Goal: Task Accomplishment & Management: Use online tool/utility

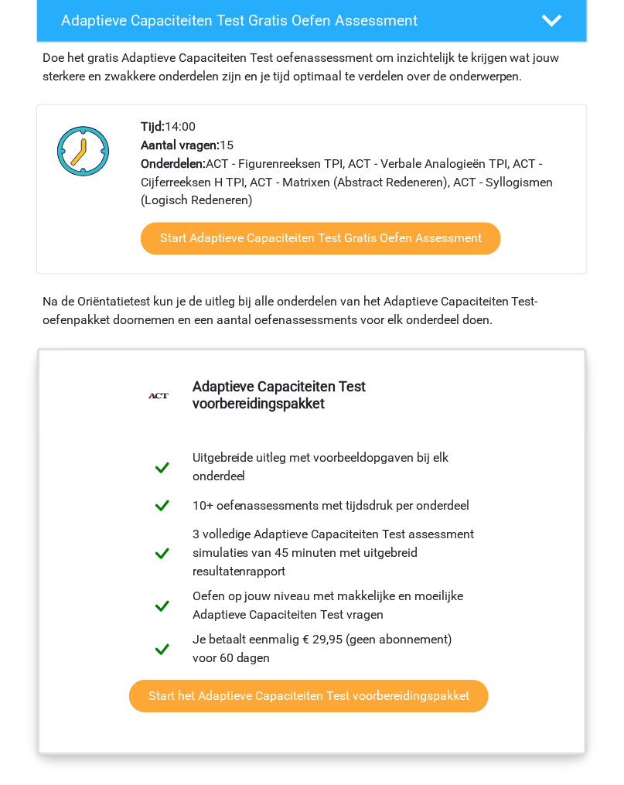
scroll to position [313, 0]
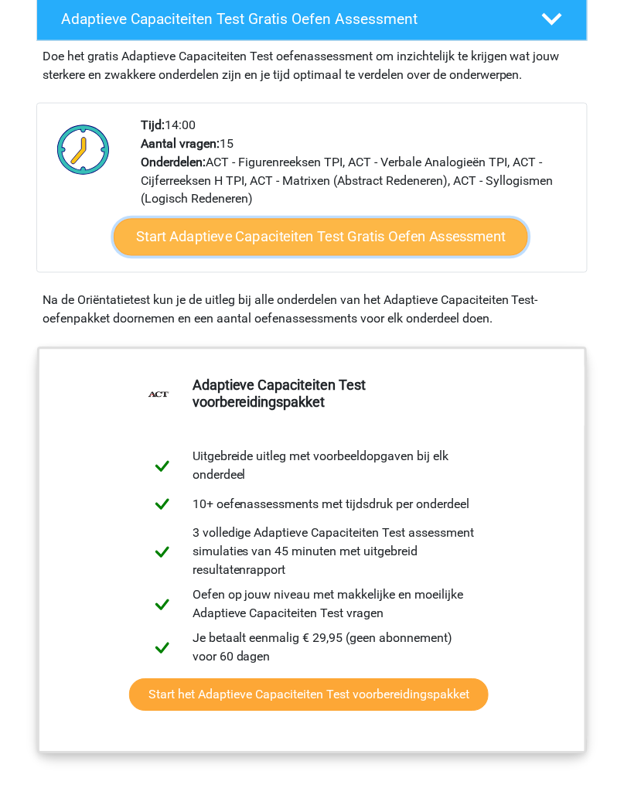
click at [408, 234] on link "Start Adaptieve Capaciteiten Test Gratis Oefen Assessment" at bounding box center [321, 237] width 415 height 37
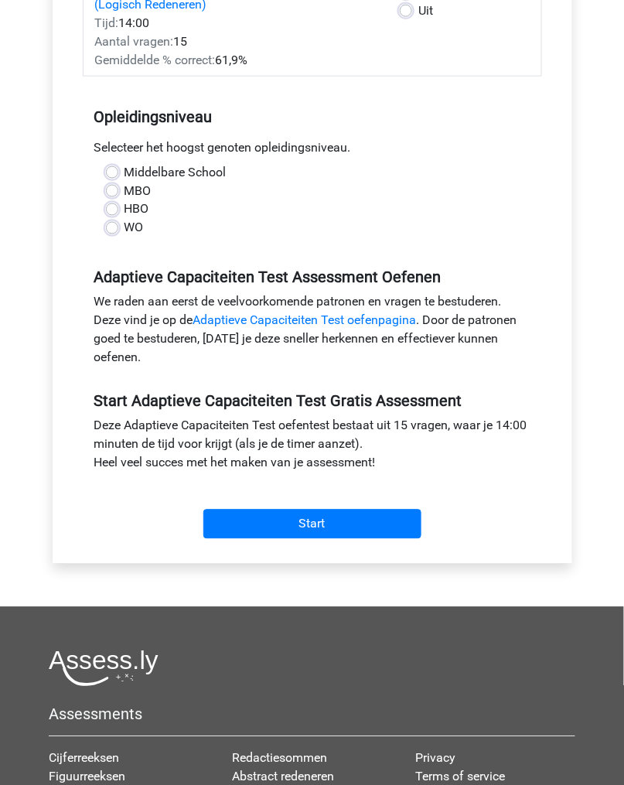
scroll to position [297, 0]
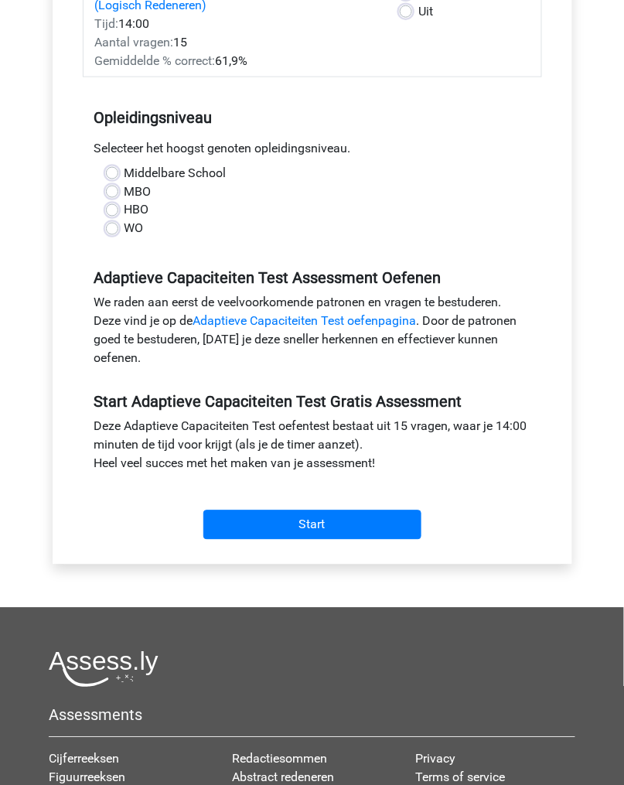
click at [125, 172] on label "Middelbare School" at bounding box center [176, 173] width 102 height 19
click at [115, 172] on input "Middelbare School" at bounding box center [112, 171] width 12 height 15
radio input "true"
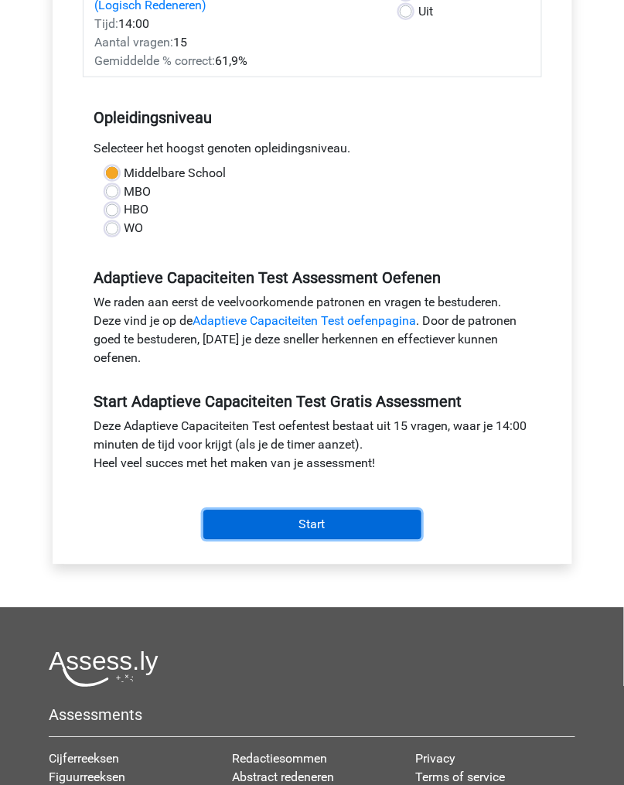
click at [331, 526] on input "Start" at bounding box center [312, 525] width 218 height 29
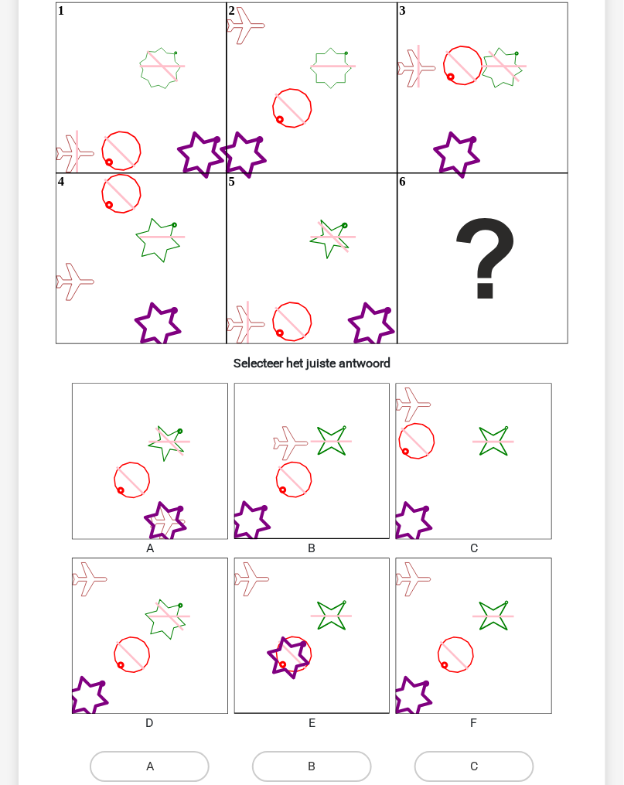
scroll to position [181, 0]
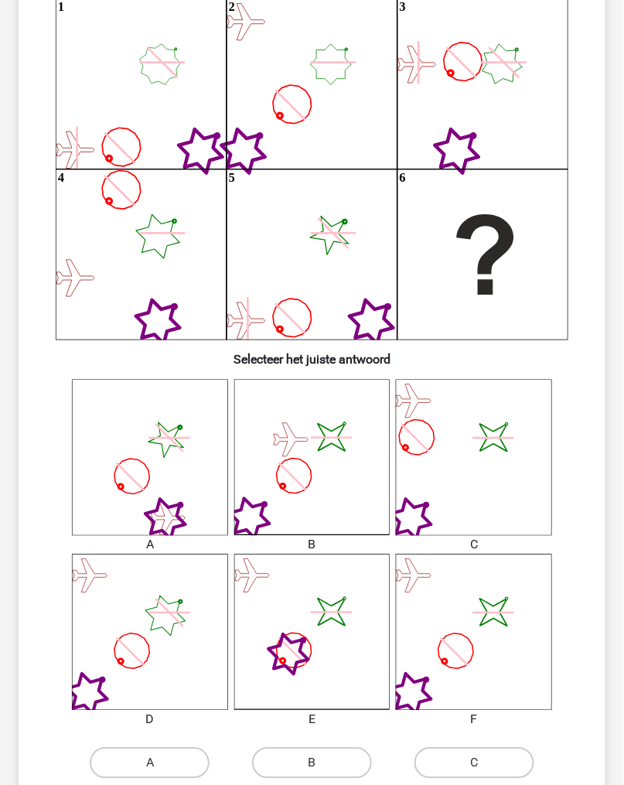
click at [491, 472] on icon "image/svg+xml" at bounding box center [474, 458] width 156 height 156
click at [491, 463] on icon "image/svg+xml" at bounding box center [474, 458] width 156 height 156
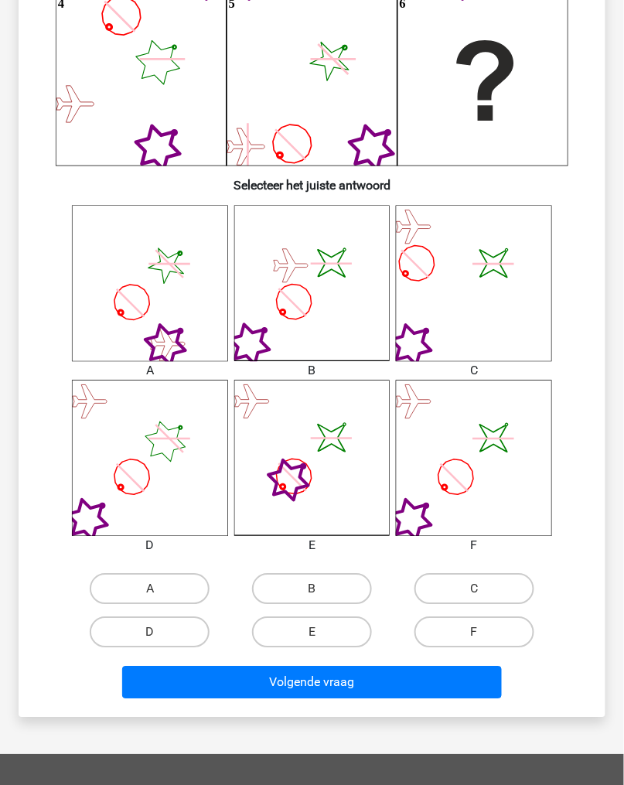
scroll to position [361, 0]
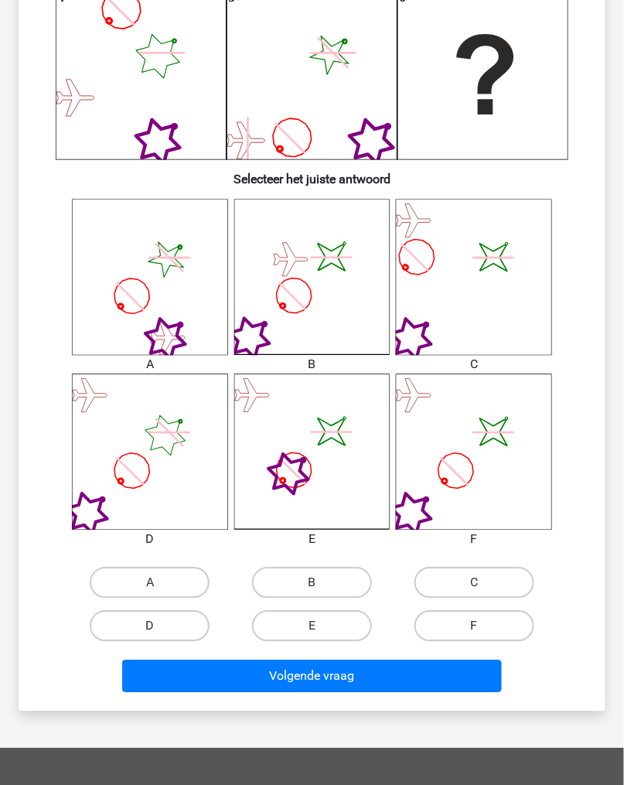
click at [480, 593] on input "C" at bounding box center [479, 588] width 10 height 10
radio input "true"
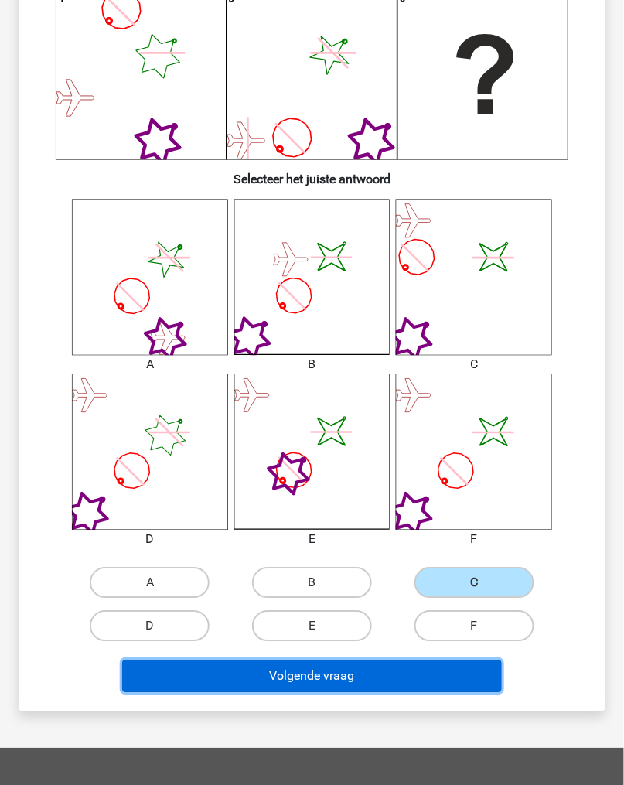
click at [469, 681] on button "Volgende vraag" at bounding box center [311, 677] width 379 height 32
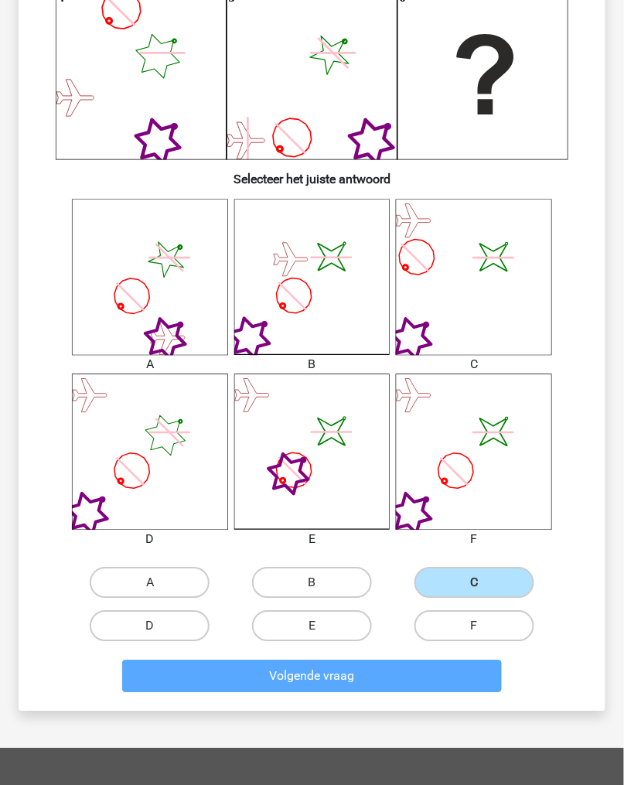
scroll to position [0, 0]
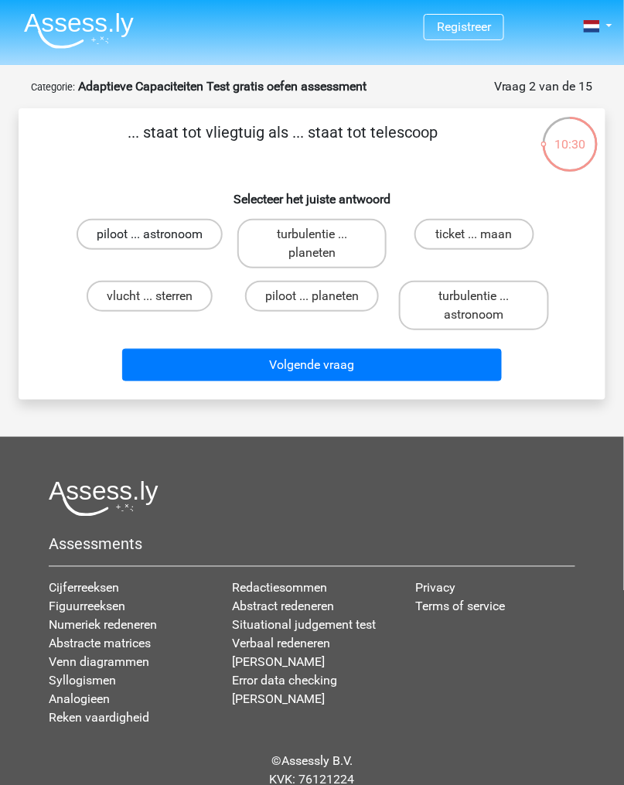
click at [205, 229] on label "piloot ... astronoom" at bounding box center [150, 234] width 146 height 31
click at [160, 234] on input "piloot ... astronoom" at bounding box center [155, 239] width 10 height 10
radio input "true"
click at [402, 389] on div "... staat tot vliegtuig als ... staat tot telescoop Selecteer het juiste antwoo…" at bounding box center [312, 254] width 587 height 292
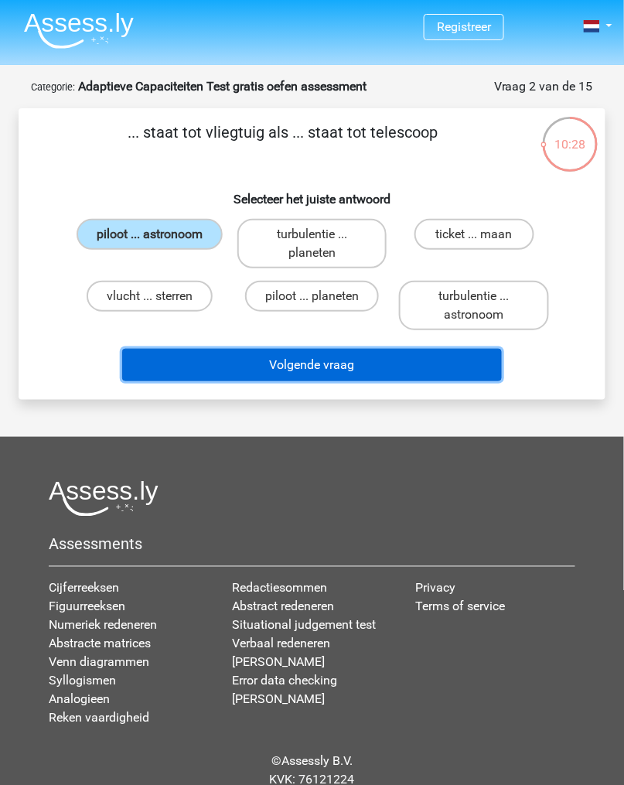
click at [435, 366] on button "Volgende vraag" at bounding box center [311, 365] width 379 height 32
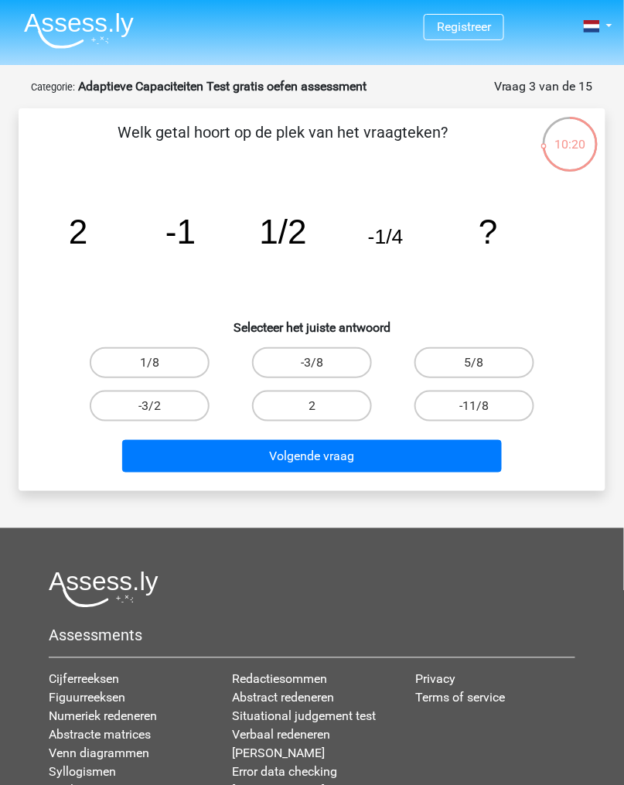
scroll to position [1, 0]
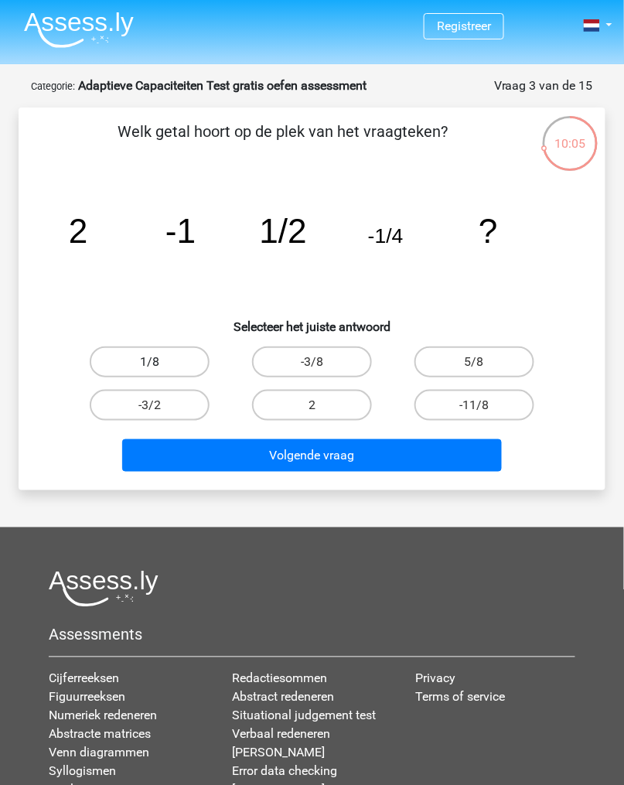
click at [125, 347] on label "1/8" at bounding box center [150, 362] width 120 height 31
click at [150, 362] on input "1/8" at bounding box center [155, 367] width 10 height 10
radio input "true"
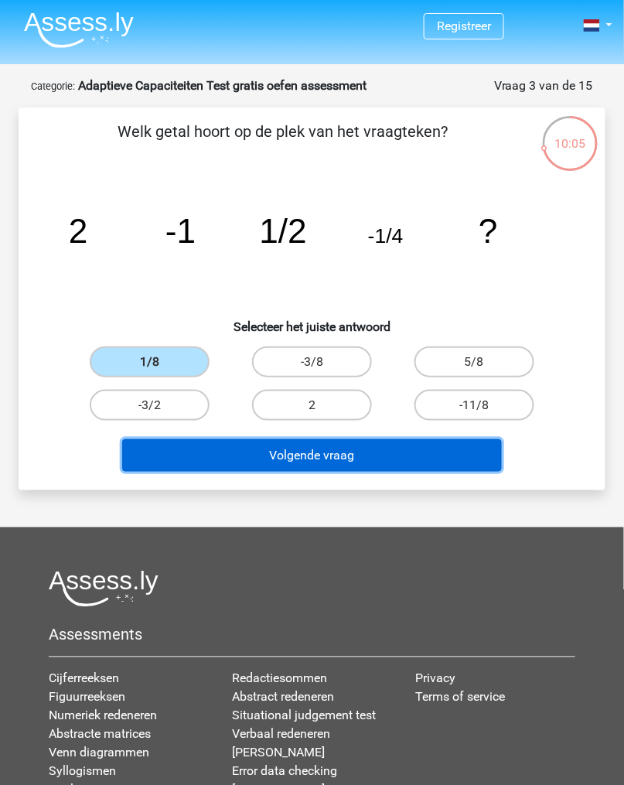
click at [391, 466] on button "Volgende vraag" at bounding box center [311, 455] width 379 height 32
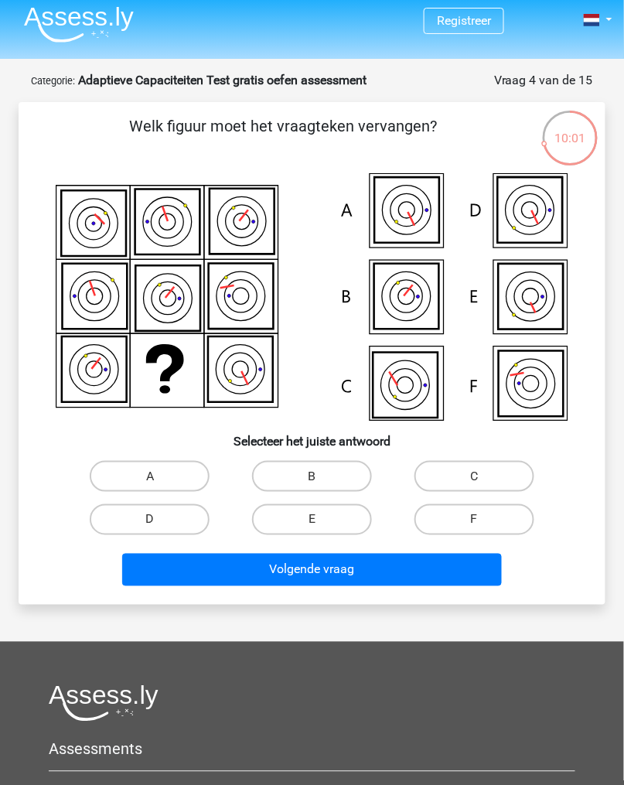
scroll to position [0, 0]
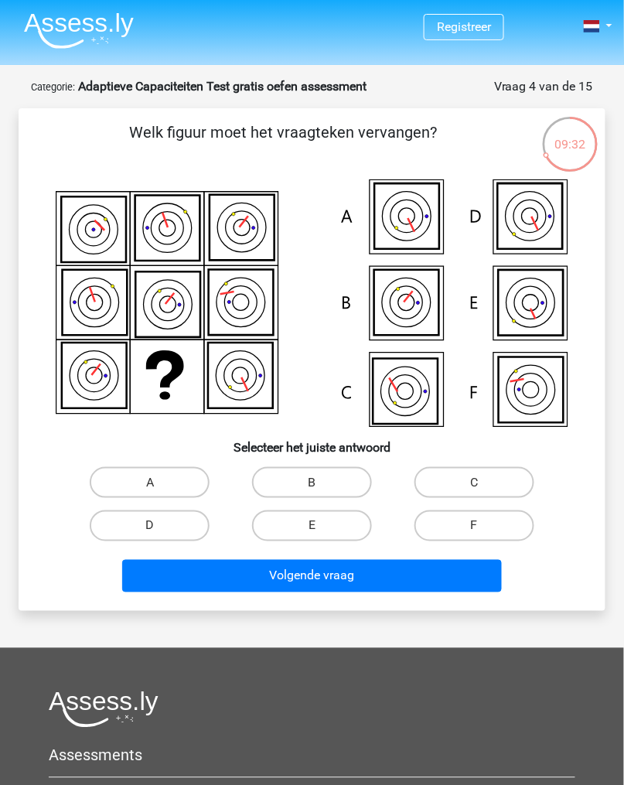
click at [541, 312] on icon at bounding box center [531, 303] width 65 height 66
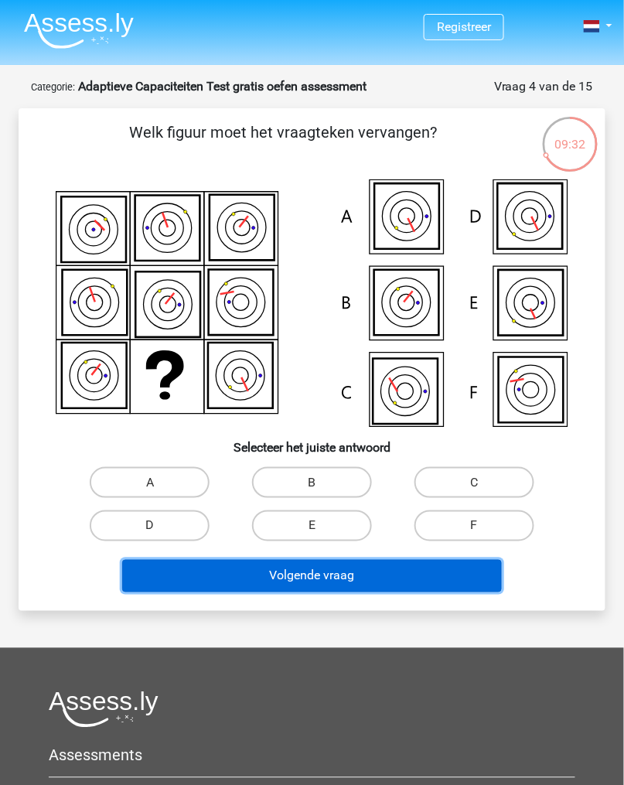
click at [448, 573] on button "Volgende vraag" at bounding box center [311, 576] width 379 height 32
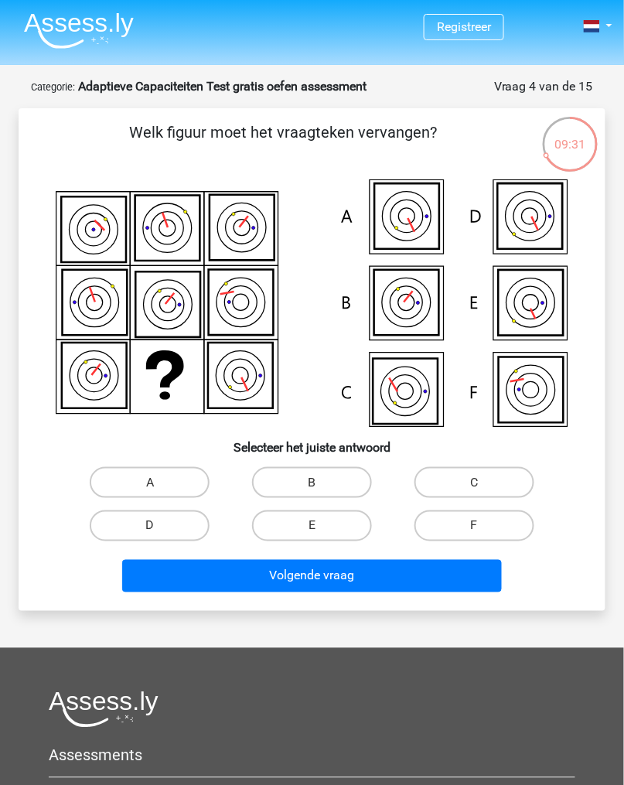
click at [484, 490] on input "C" at bounding box center [479, 488] width 10 height 10
radio input "true"
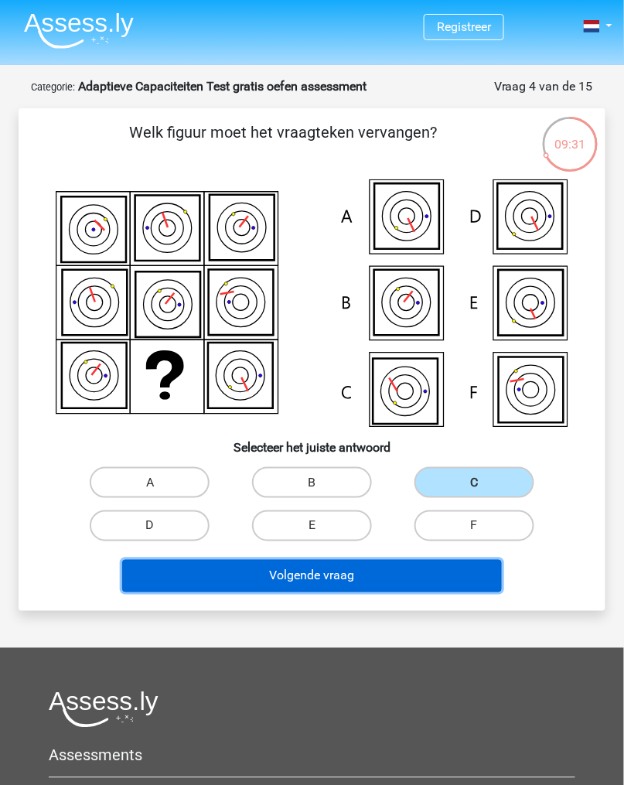
click at [442, 586] on button "Volgende vraag" at bounding box center [311, 576] width 379 height 32
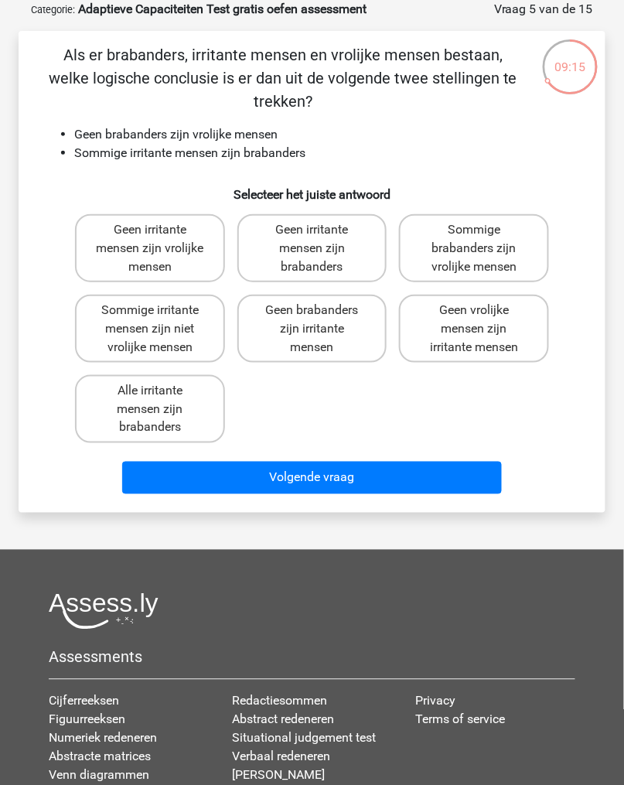
scroll to position [87, 0]
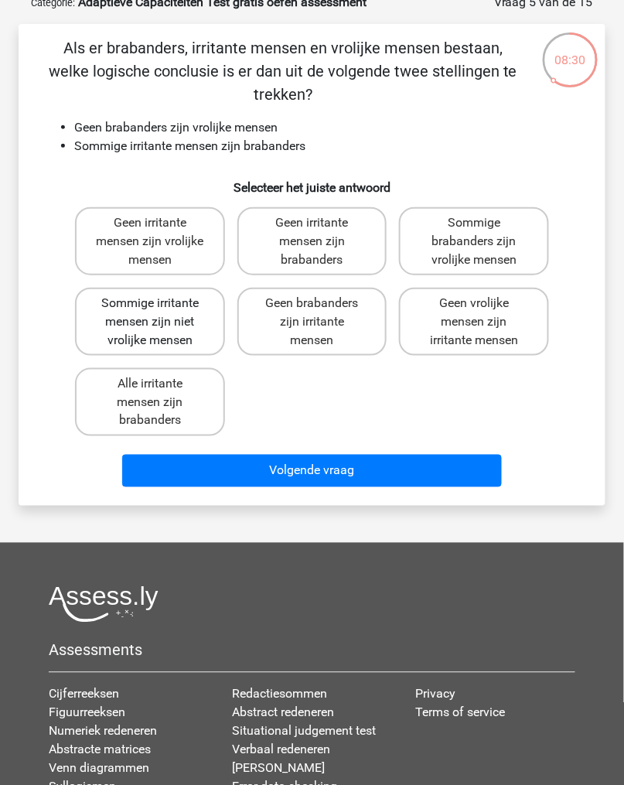
click at [134, 320] on label "Sommige irritante mensen zijn niet vrolijke mensen" at bounding box center [150, 322] width 150 height 68
click at [150, 313] on input "Sommige irritante mensen zijn niet vrolijke mensen" at bounding box center [155, 308] width 10 height 10
radio input "true"
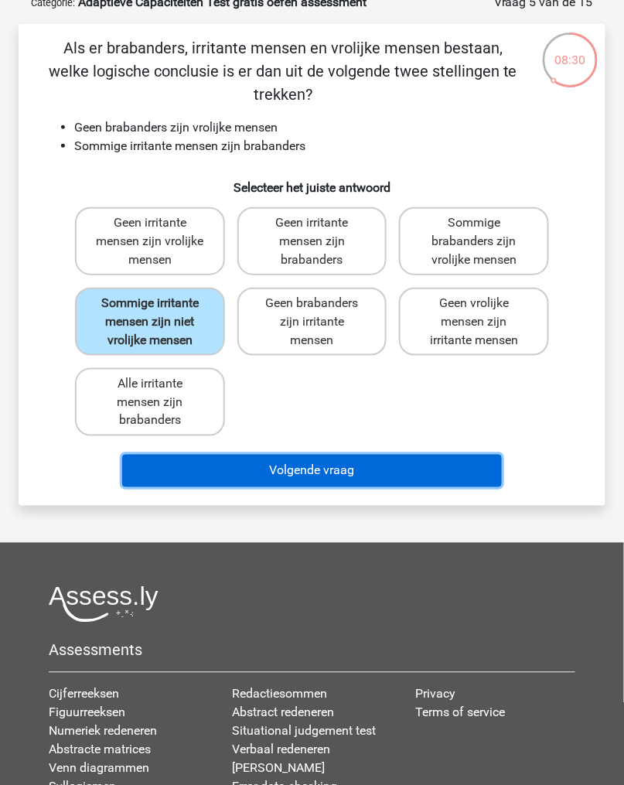
click at [209, 485] on button "Volgende vraag" at bounding box center [311, 471] width 379 height 32
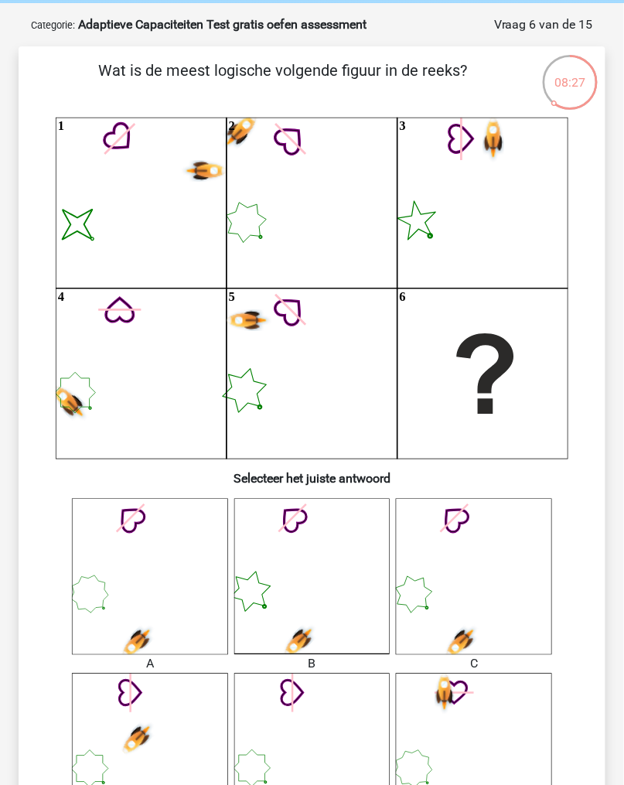
scroll to position [60, 0]
